Goal: Communication & Community: Answer question/provide support

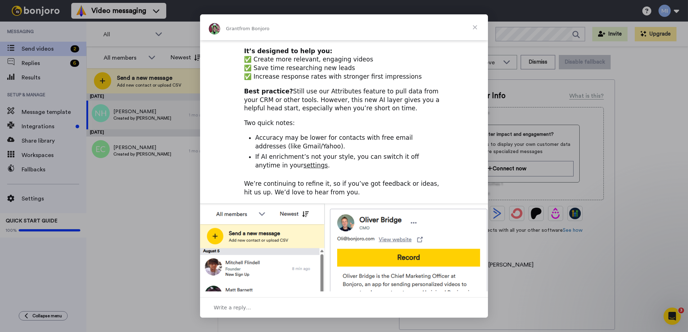
scroll to position [144, 0]
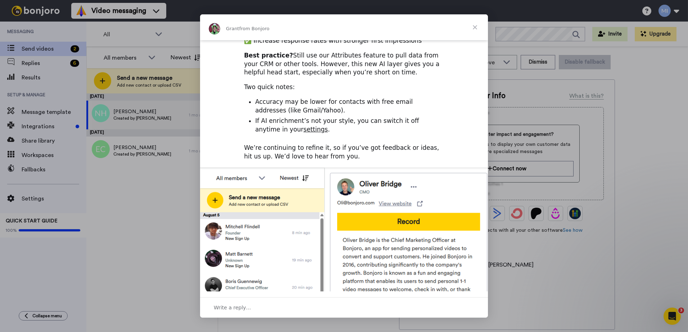
click at [476, 29] on span "Close" at bounding box center [475, 27] width 26 height 26
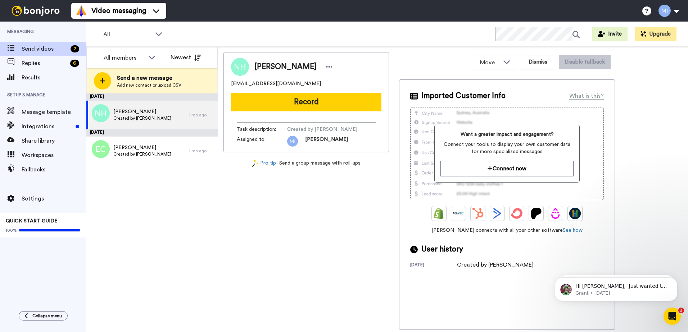
scroll to position [0, 0]
click at [129, 114] on span "Nicola Hankey" at bounding box center [142, 111] width 58 height 7
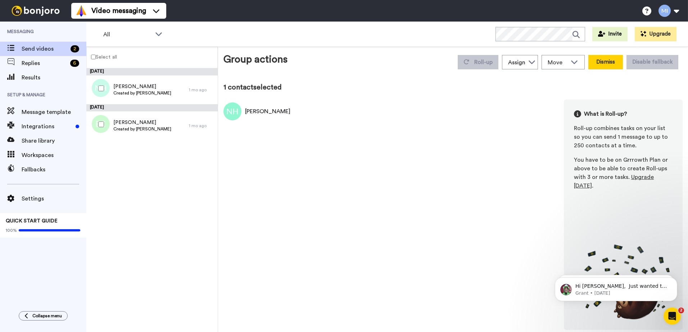
click at [609, 64] on button "Dismiss" at bounding box center [605, 62] width 35 height 14
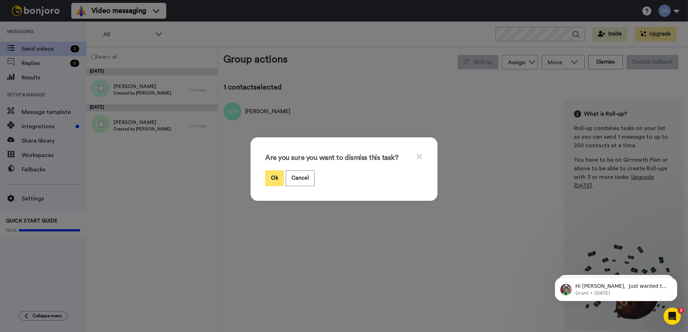
click at [274, 178] on button "Ok" at bounding box center [274, 178] width 19 height 15
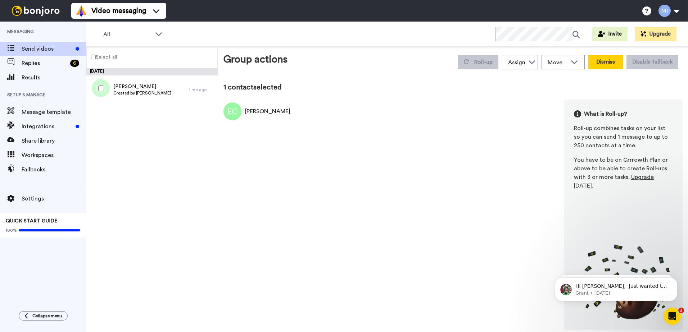
click at [609, 59] on button "Dismiss" at bounding box center [605, 62] width 35 height 14
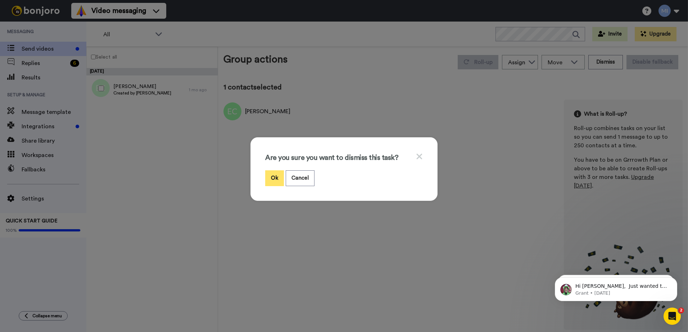
click at [271, 179] on button "Ok" at bounding box center [274, 178] width 19 height 15
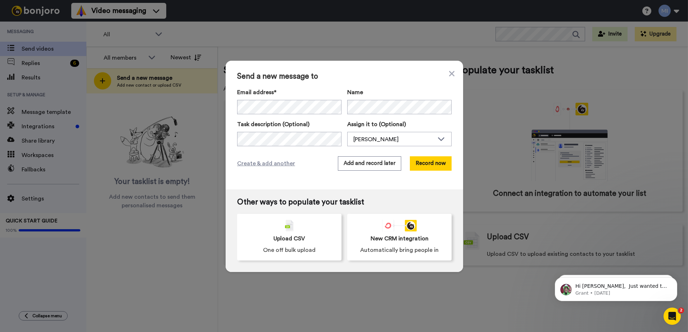
click at [369, 77] on span "Send a new message to" at bounding box center [344, 76] width 214 height 9
click at [373, 165] on button "Add and record later" at bounding box center [369, 164] width 63 height 14
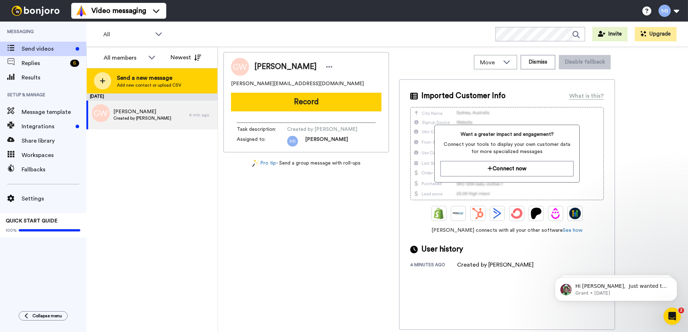
click at [135, 79] on span "Send a new message" at bounding box center [149, 78] width 64 height 9
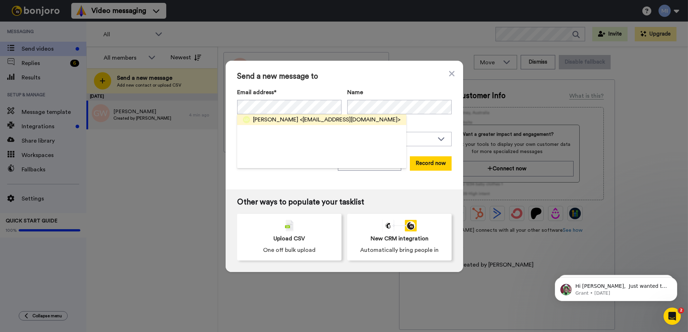
click at [300, 118] on span "<pennyhooksfarm@gmail.com>" at bounding box center [350, 119] width 101 height 9
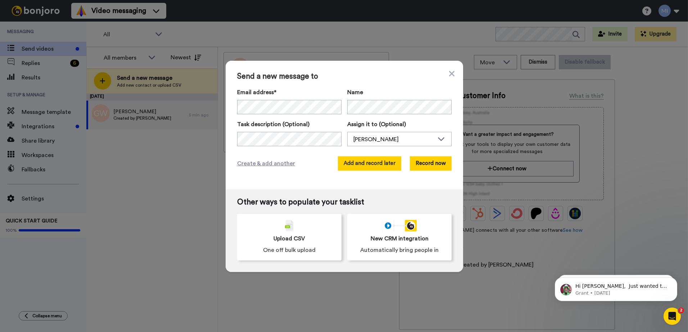
click at [362, 165] on button "Add and record later" at bounding box center [369, 164] width 63 height 14
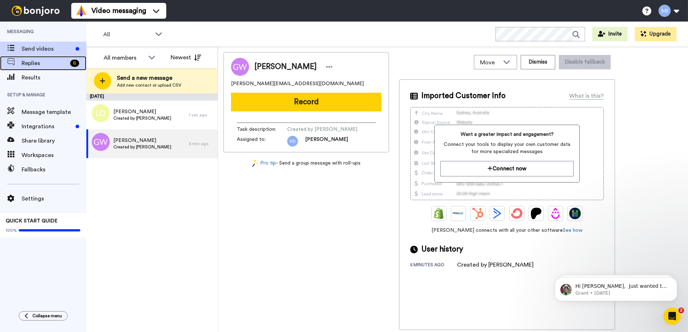
click at [30, 64] on span "Replies" at bounding box center [45, 63] width 46 height 9
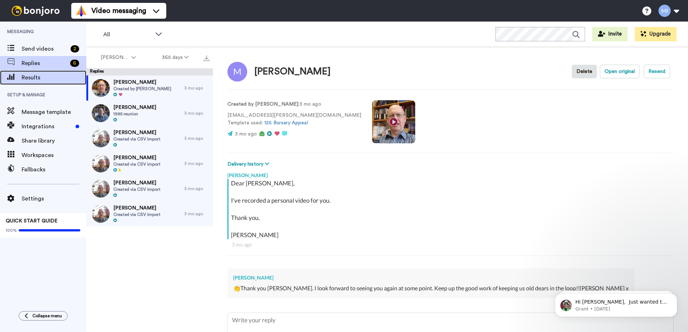
click at [26, 79] on span "Results" at bounding box center [54, 77] width 65 height 9
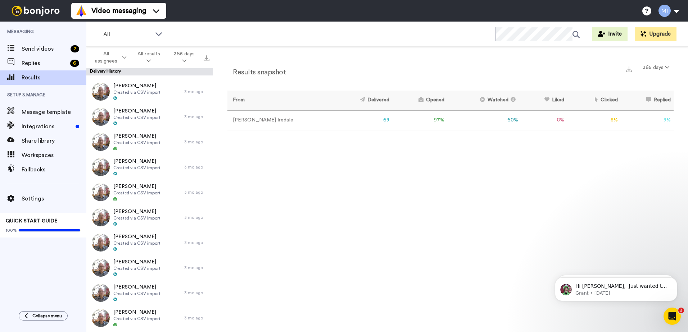
scroll to position [864, 0]
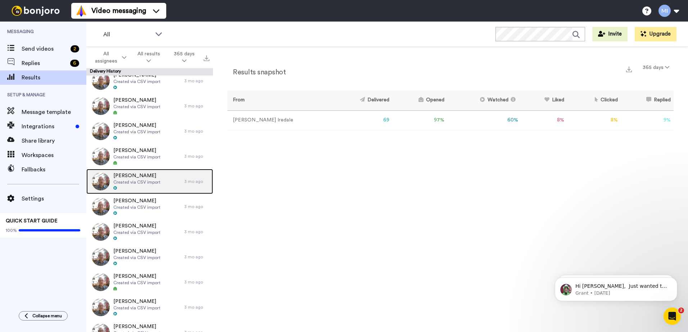
click at [121, 176] on span "[PERSON_NAME]" at bounding box center [136, 175] width 47 height 7
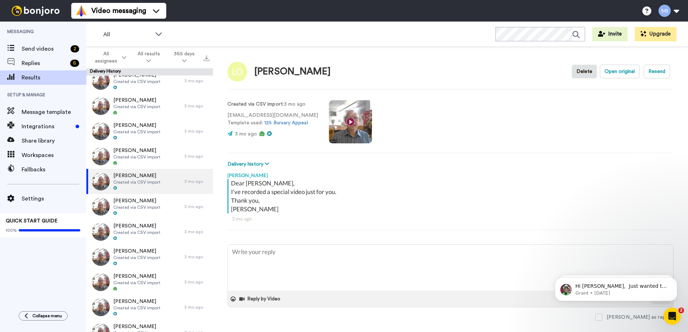
click at [337, 121] on video at bounding box center [350, 121] width 43 height 43
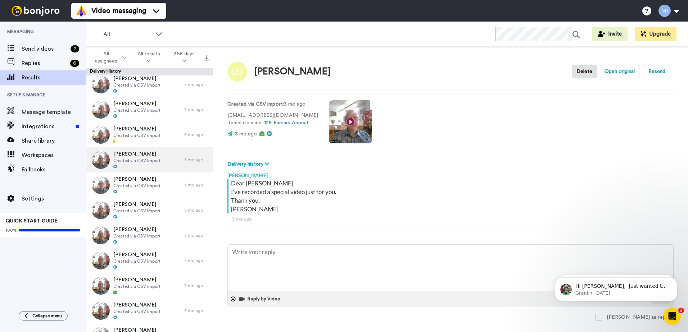
scroll to position [468, 0]
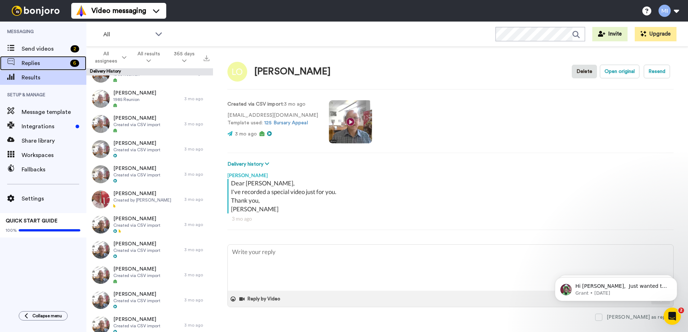
click at [33, 61] on span "Replies" at bounding box center [45, 63] width 46 height 9
type textarea "x"
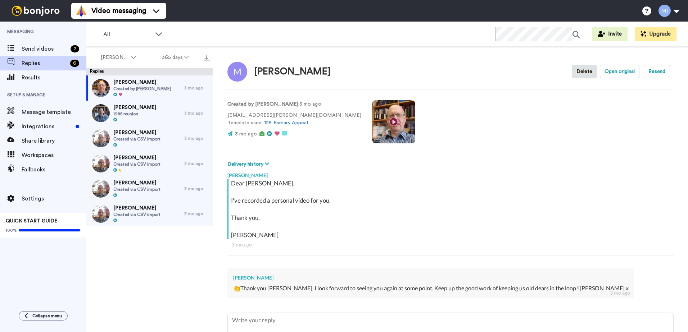
click at [41, 12] on img at bounding box center [36, 11] width 54 height 10
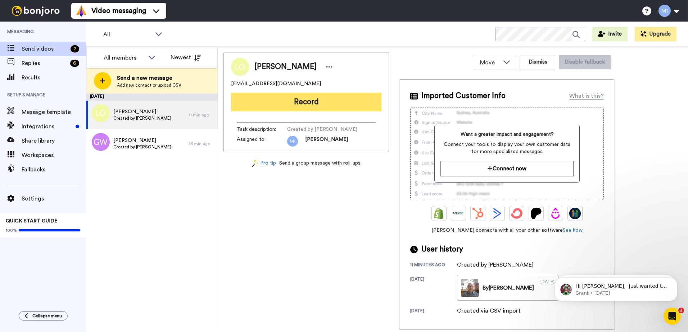
click at [296, 100] on button "Record" at bounding box center [306, 102] width 150 height 19
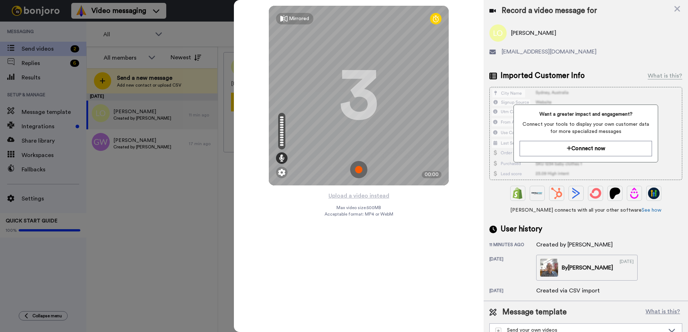
scroll to position [11, 0]
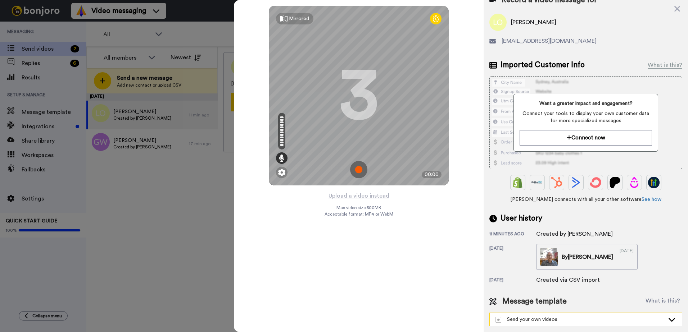
click at [667, 320] on icon at bounding box center [671, 319] width 9 height 7
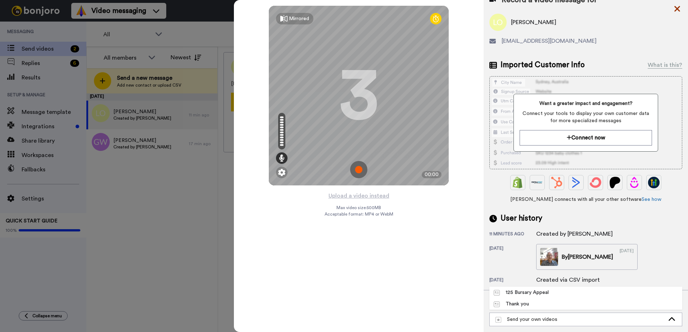
click at [677, 13] on icon at bounding box center [677, 8] width 7 height 9
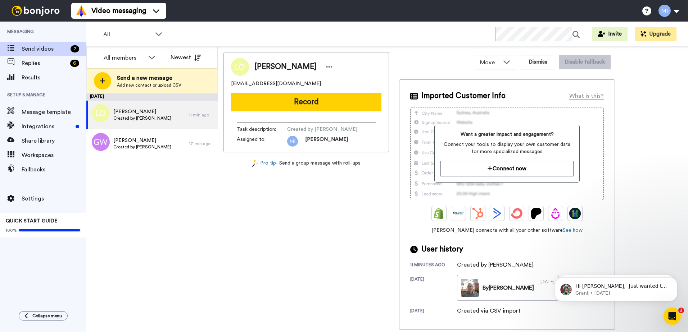
scroll to position [0, 0]
click at [40, 10] on img at bounding box center [36, 11] width 54 height 10
click at [669, 315] on icon "Open Intercom Messenger" at bounding box center [672, 317] width 12 height 12
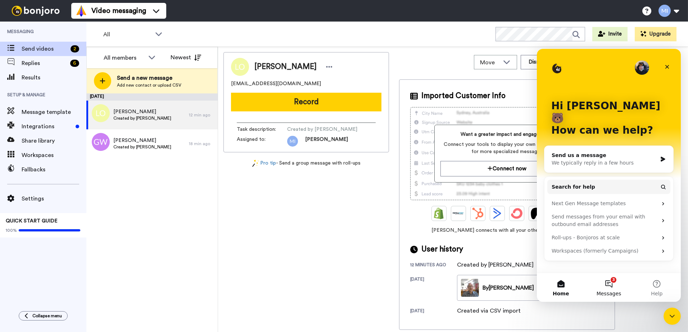
click at [611, 288] on button "3 Messages" at bounding box center [609, 287] width 48 height 29
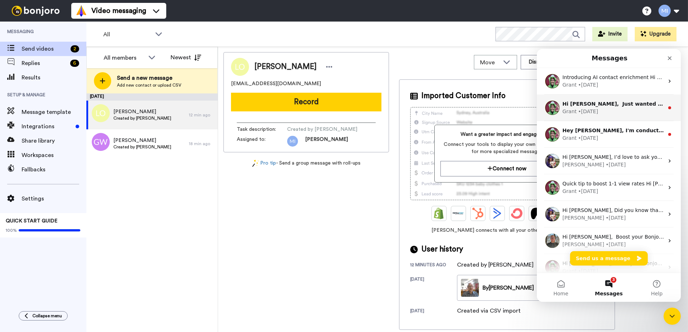
click at [603, 109] on div "Grant • [DATE]" at bounding box center [612, 112] width 101 height 8
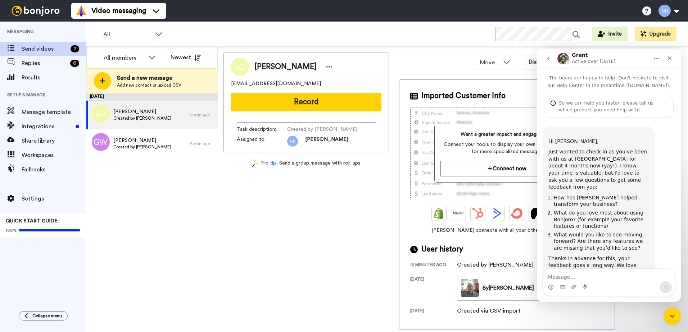
scroll to position [37, 0]
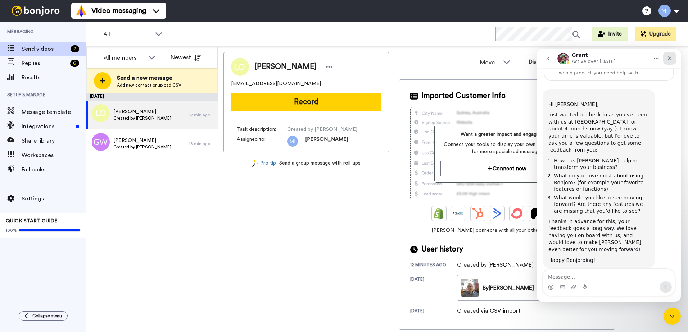
click at [670, 62] on div "Close" at bounding box center [669, 58] width 13 height 13
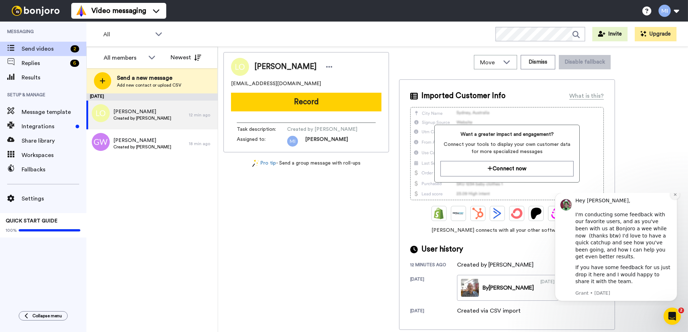
click at [675, 196] on icon "Dismiss notification" at bounding box center [675, 195] width 3 height 3
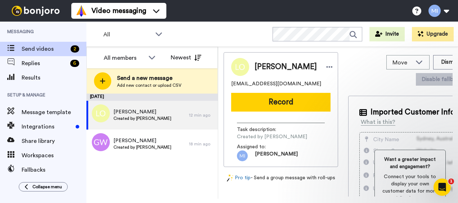
scroll to position [0, 0]
click at [215, 94] on div "[DATE]" at bounding box center [151, 97] width 131 height 7
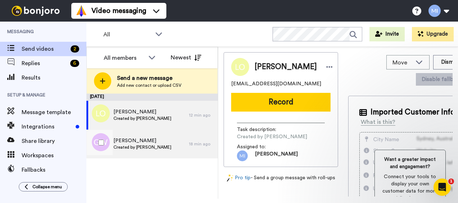
click at [146, 144] on span "Created by [PERSON_NAME]" at bounding box center [142, 147] width 58 height 6
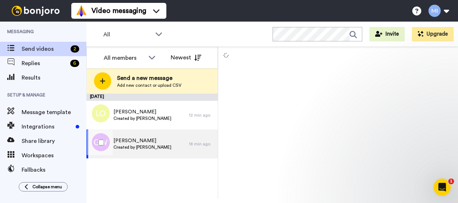
click at [142, 141] on span "[PERSON_NAME]" at bounding box center [142, 140] width 58 height 7
